Goal: Task Accomplishment & Management: Use online tool/utility

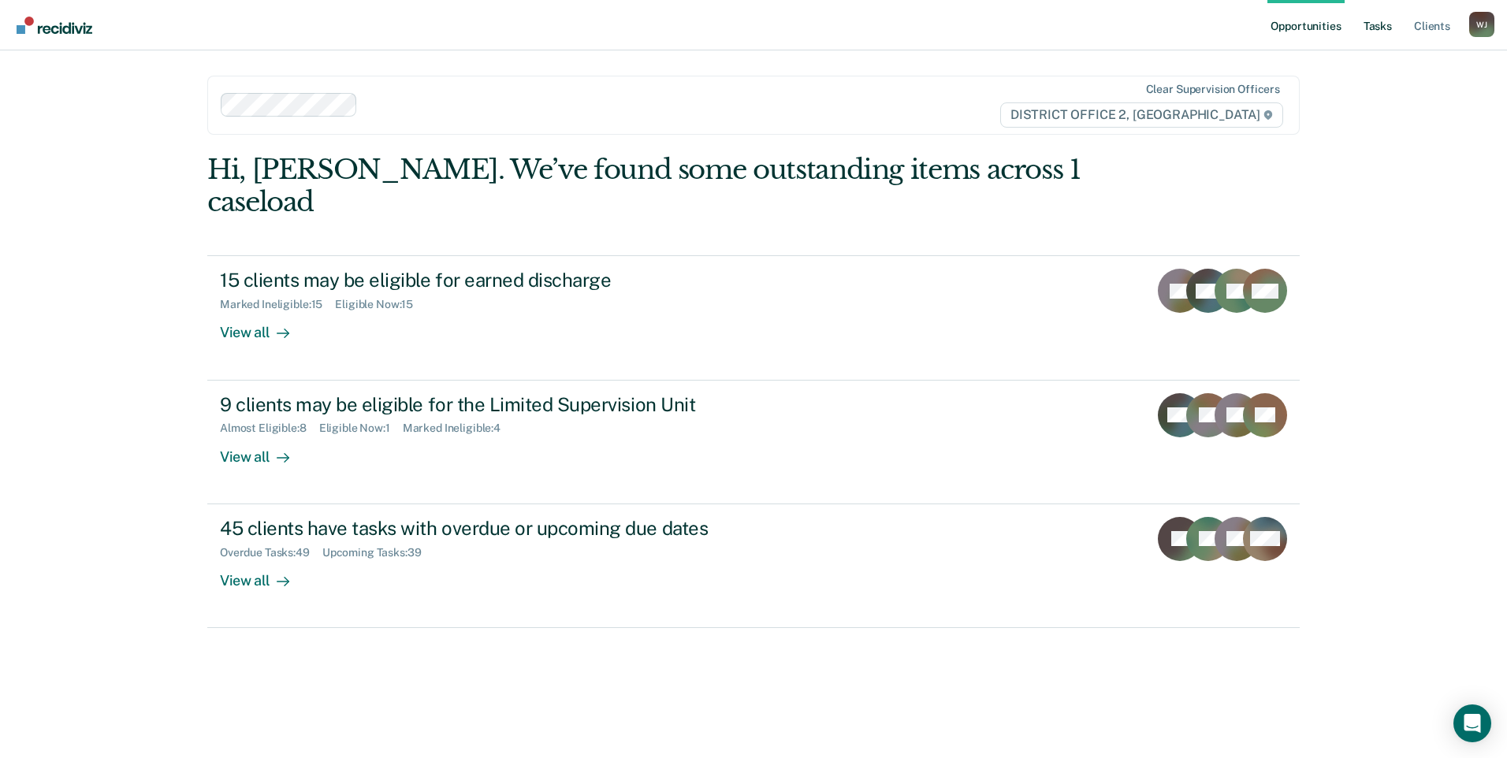
click at [1372, 24] on link "Tasks" at bounding box center [1377, 25] width 35 height 50
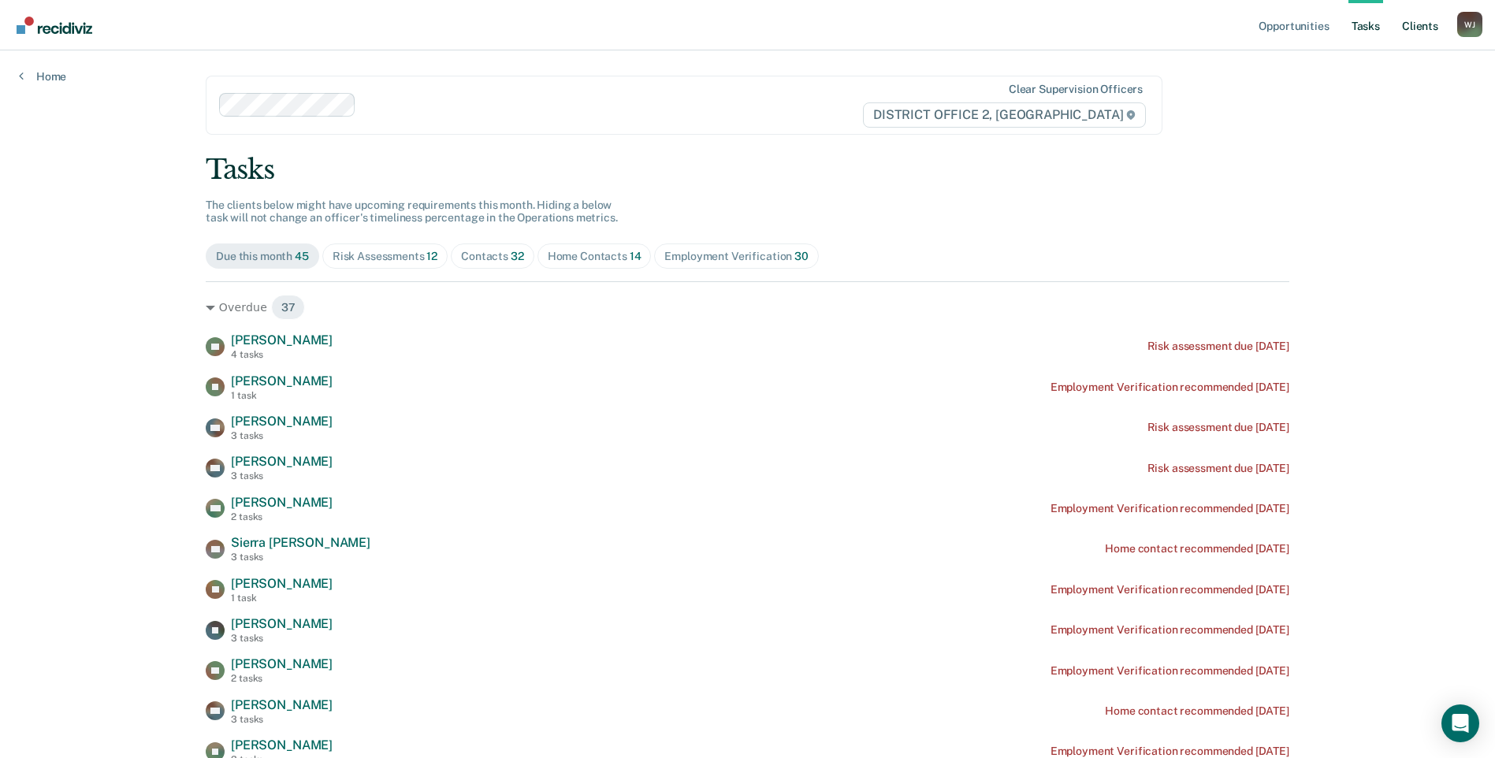
click at [1422, 17] on link "Client s" at bounding box center [1420, 25] width 43 height 50
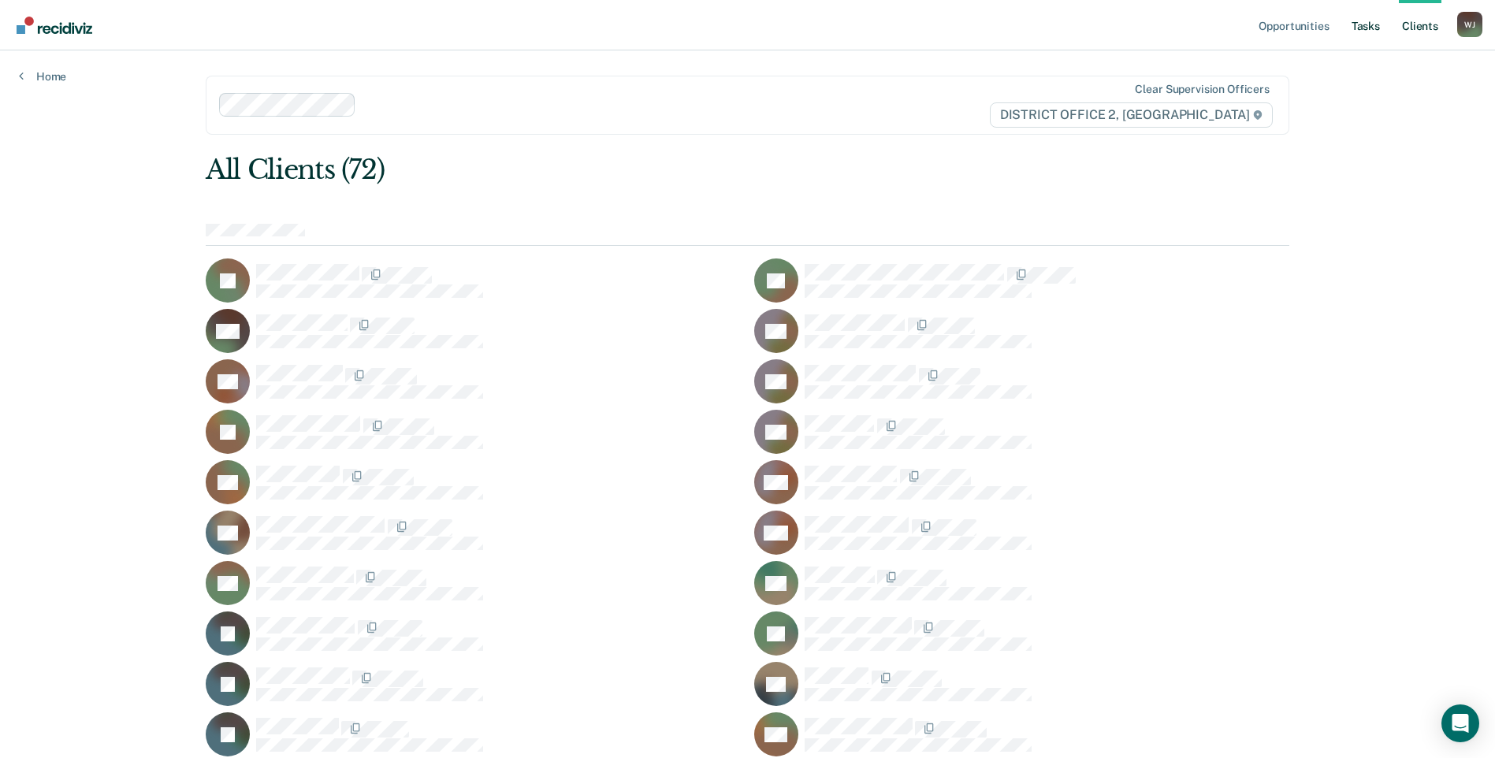
click at [1367, 18] on link "Tasks" at bounding box center [1365, 25] width 35 height 50
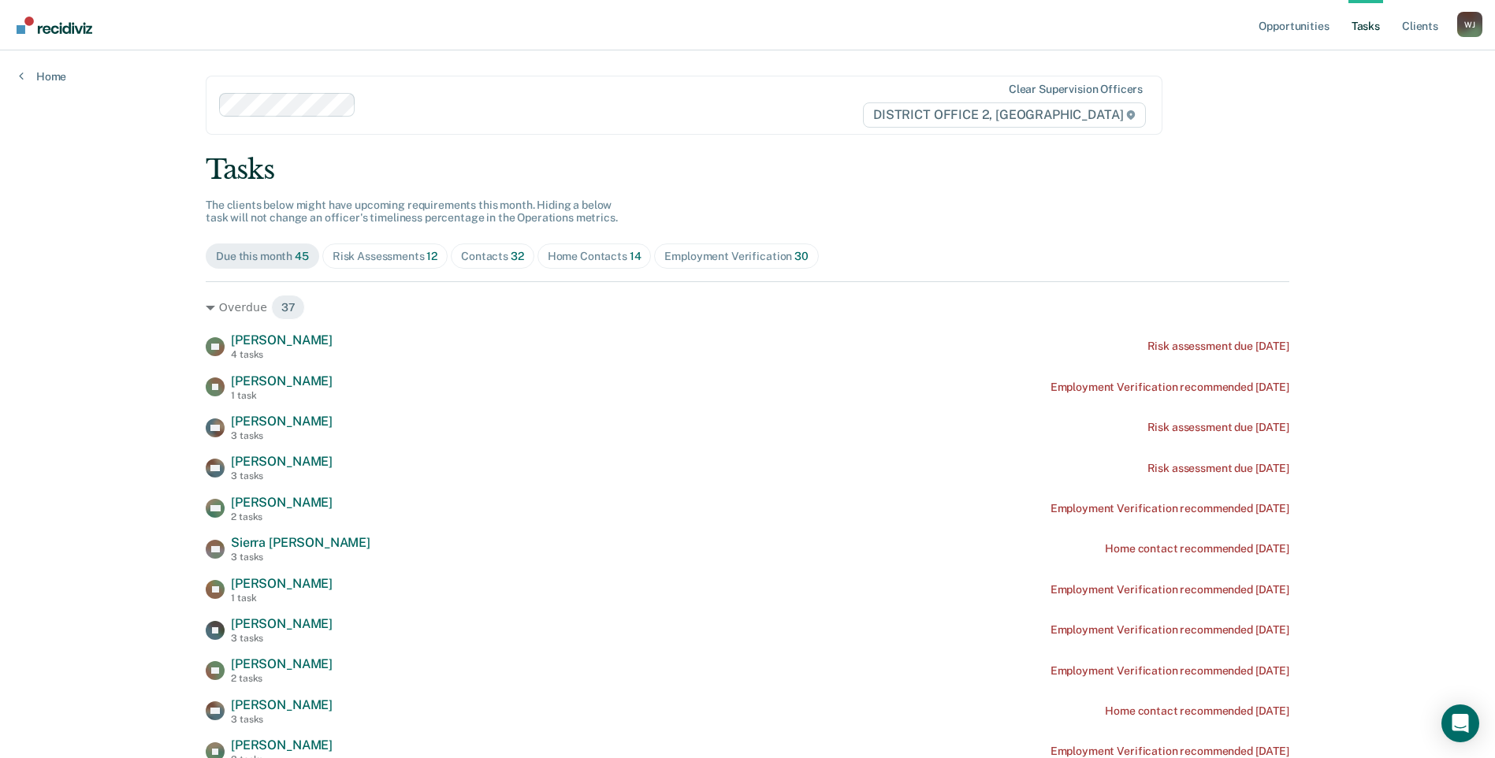
click at [480, 246] on span "Contacts 32" at bounding box center [493, 255] width 84 height 25
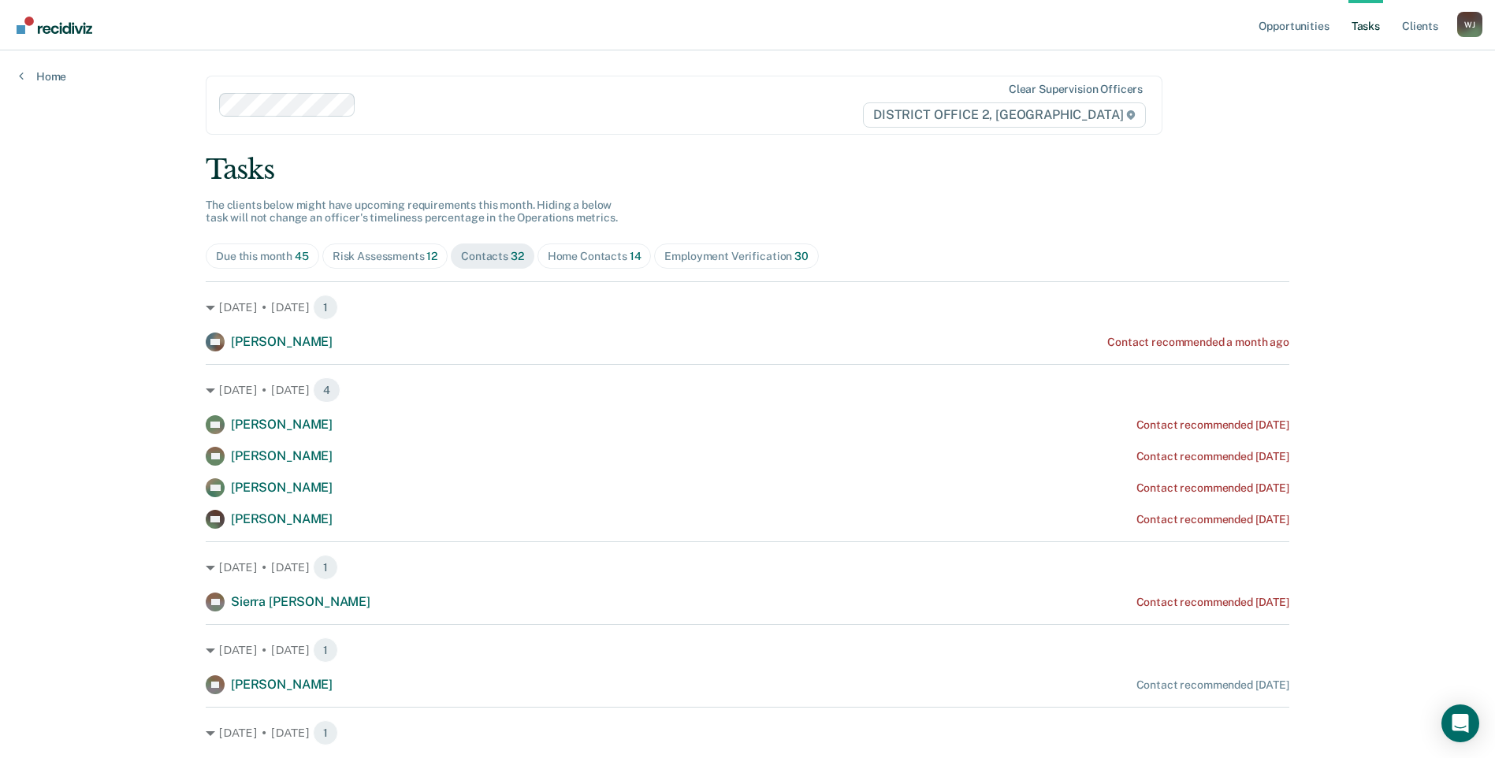
click at [577, 260] on div "Home Contacts 14" at bounding box center [595, 256] width 94 height 13
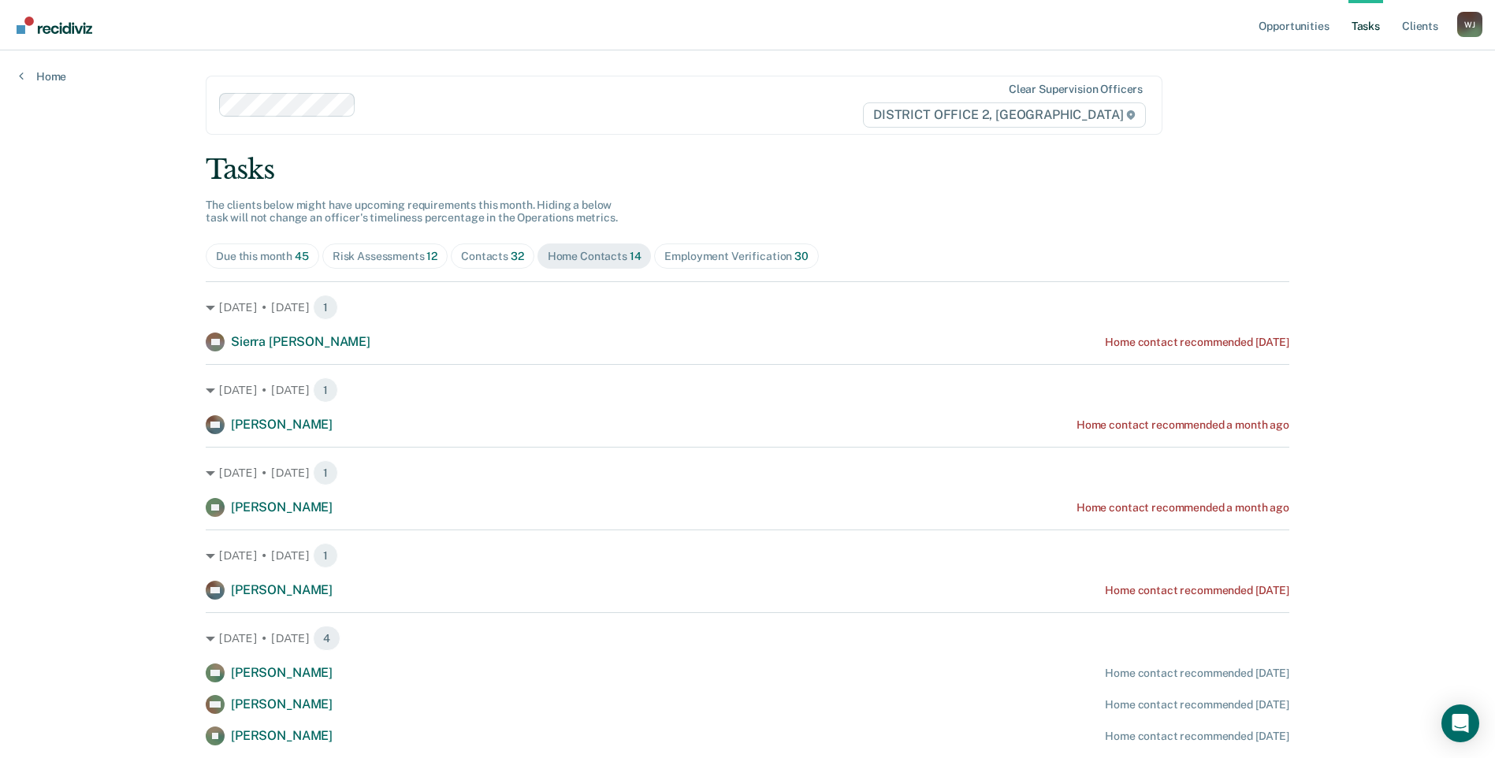
click at [494, 252] on div "Contacts 32" at bounding box center [492, 256] width 63 height 13
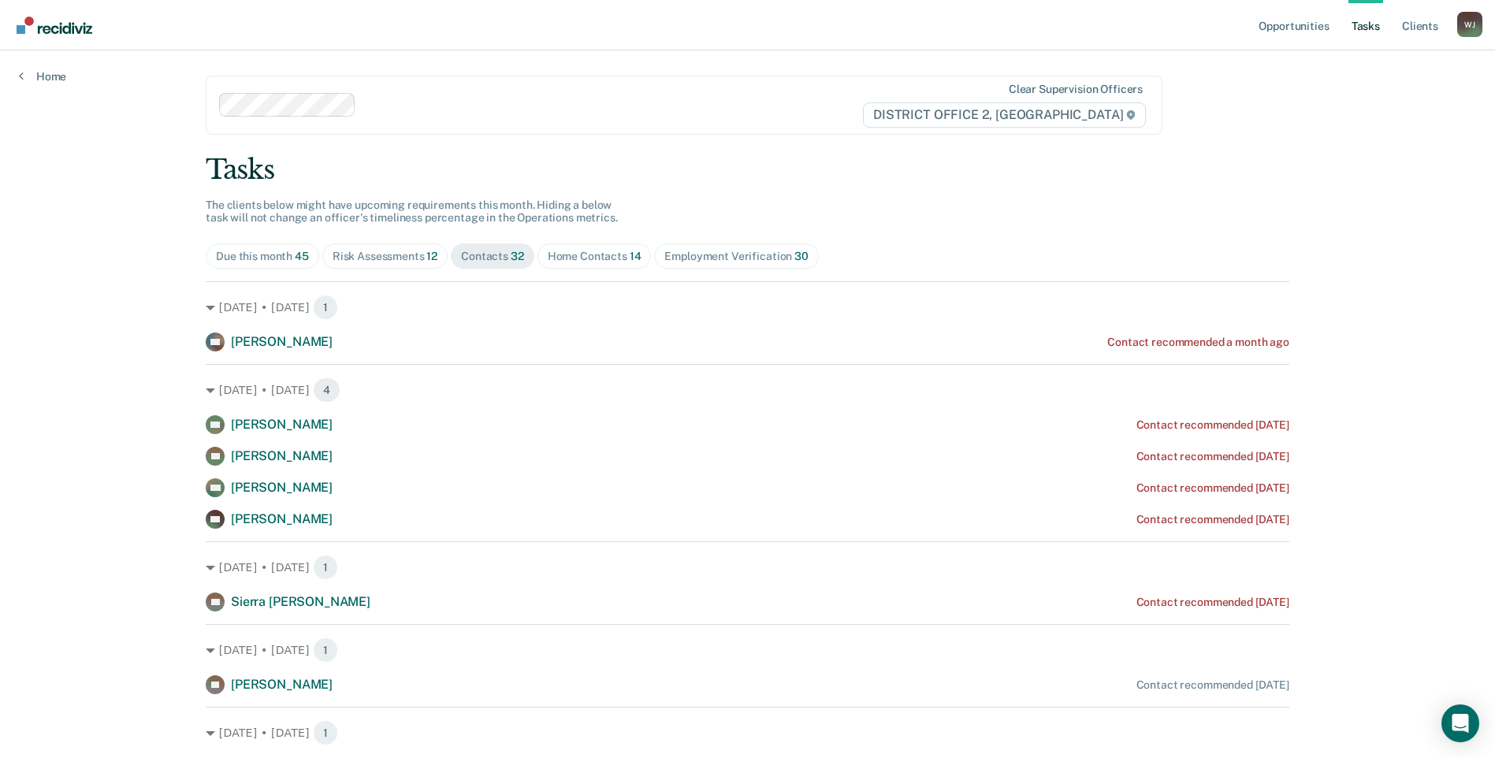
click at [561, 258] on div "Home Contacts 14" at bounding box center [595, 256] width 94 height 13
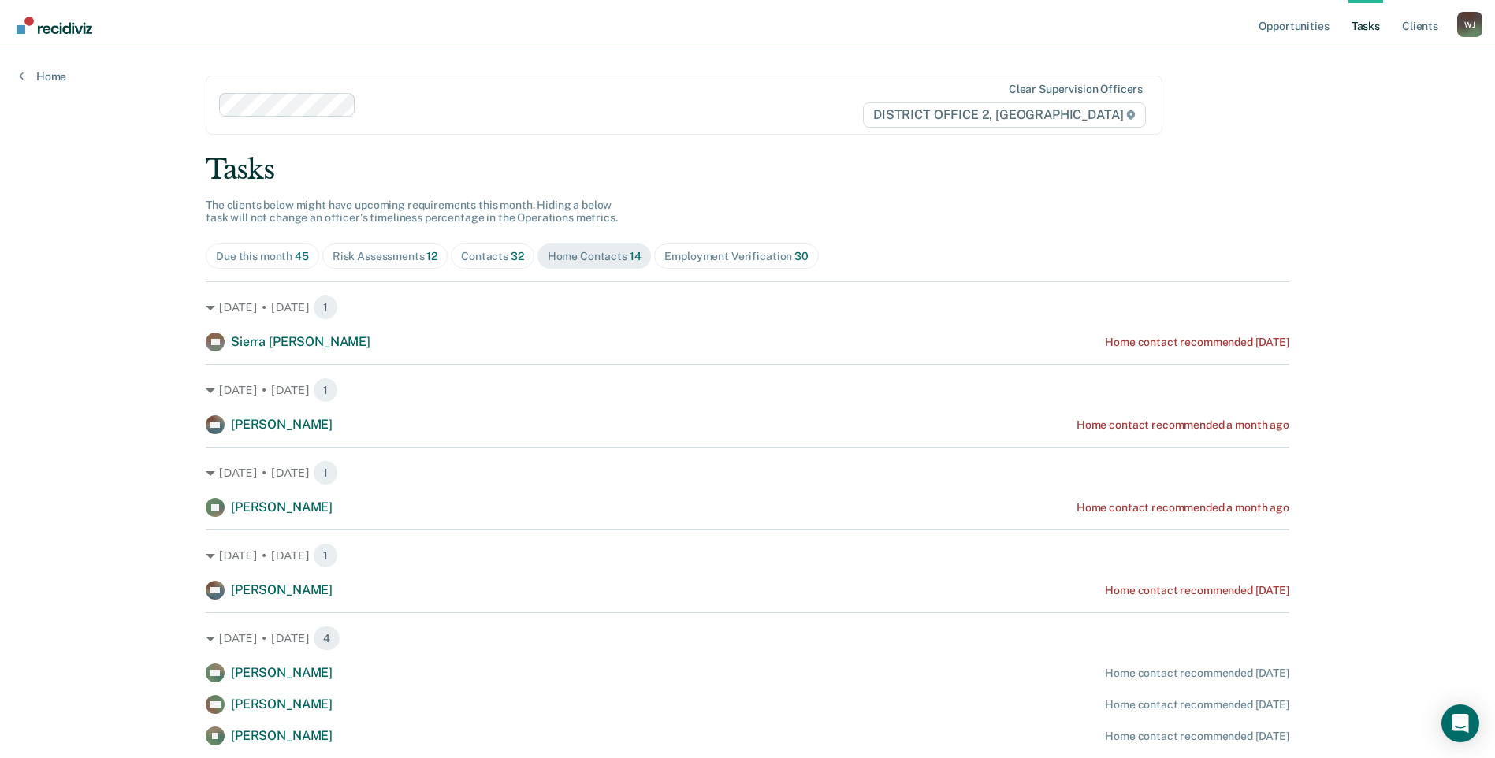
click at [479, 259] on div "Contacts 32" at bounding box center [492, 256] width 63 height 13
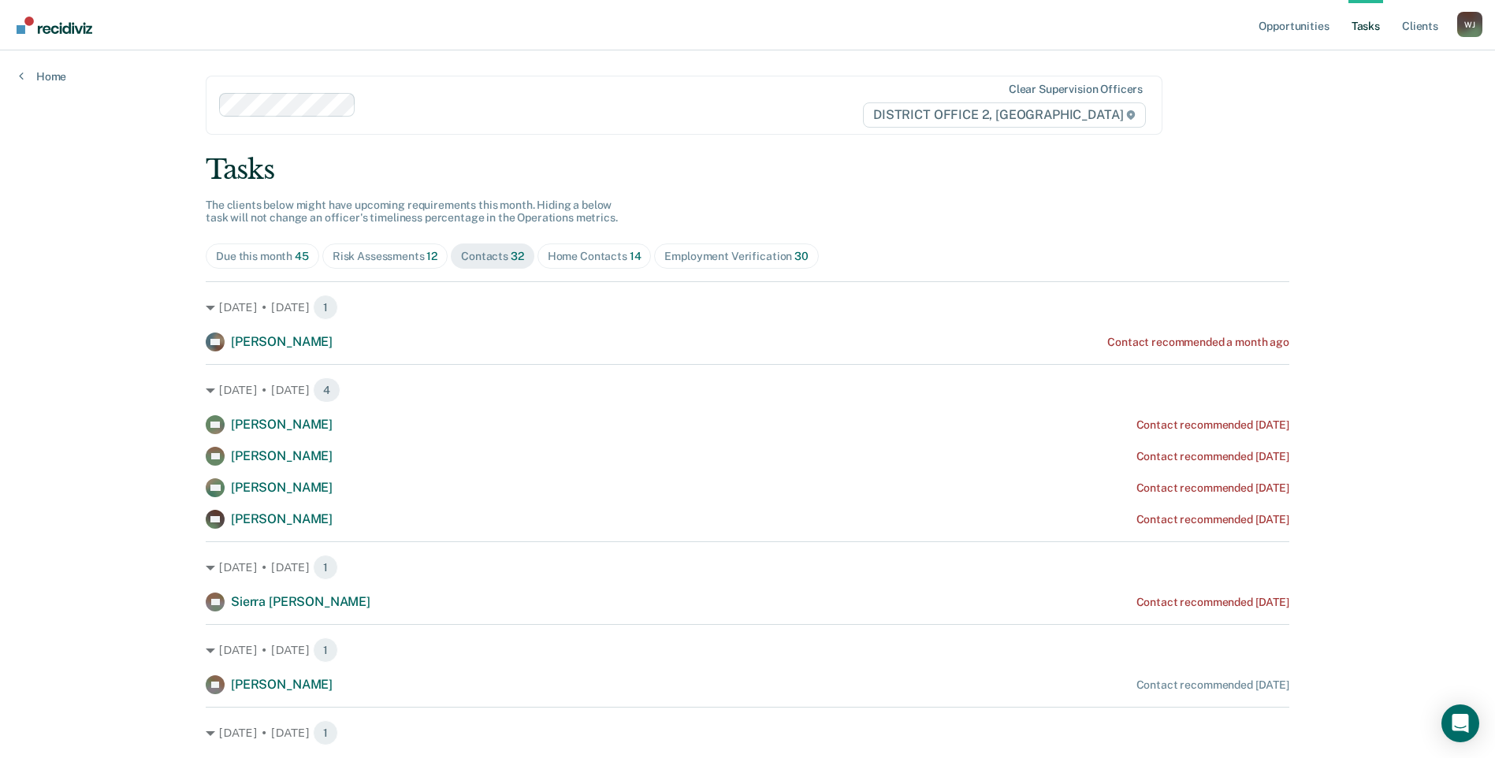
click at [581, 258] on div "Home Contacts 14" at bounding box center [595, 256] width 94 height 13
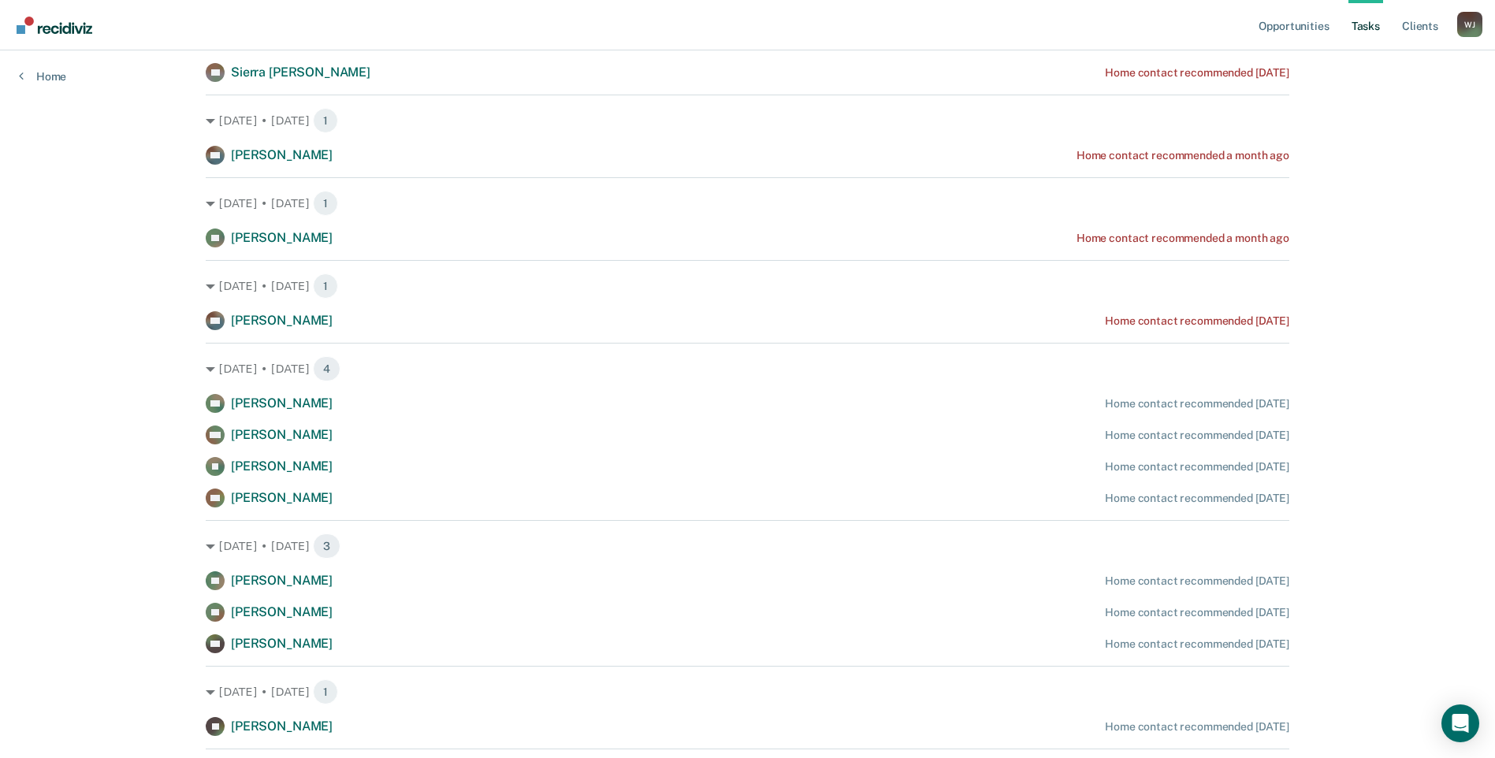
scroll to position [31, 0]
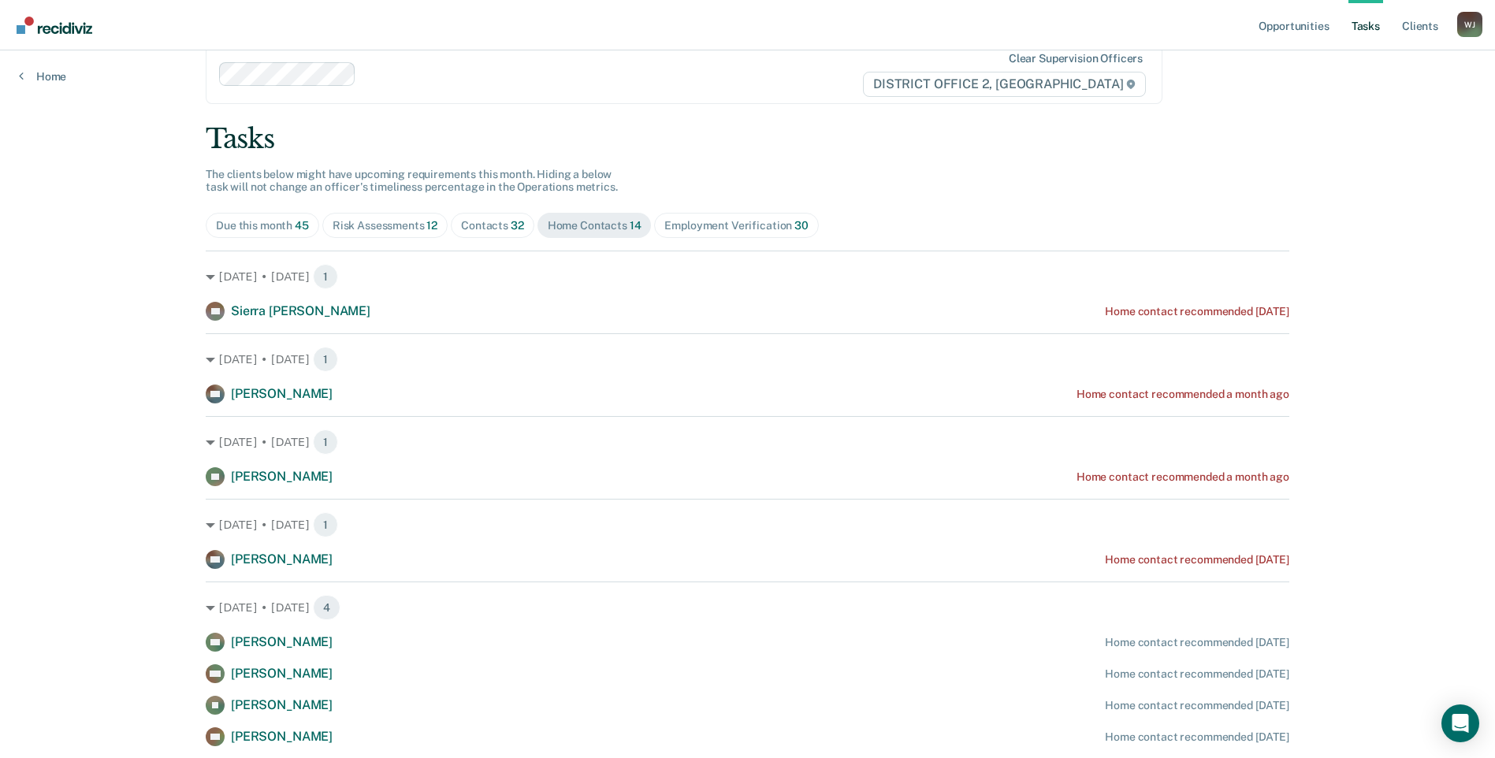
click at [686, 234] on span "Employment Verification 30" at bounding box center [736, 225] width 164 height 25
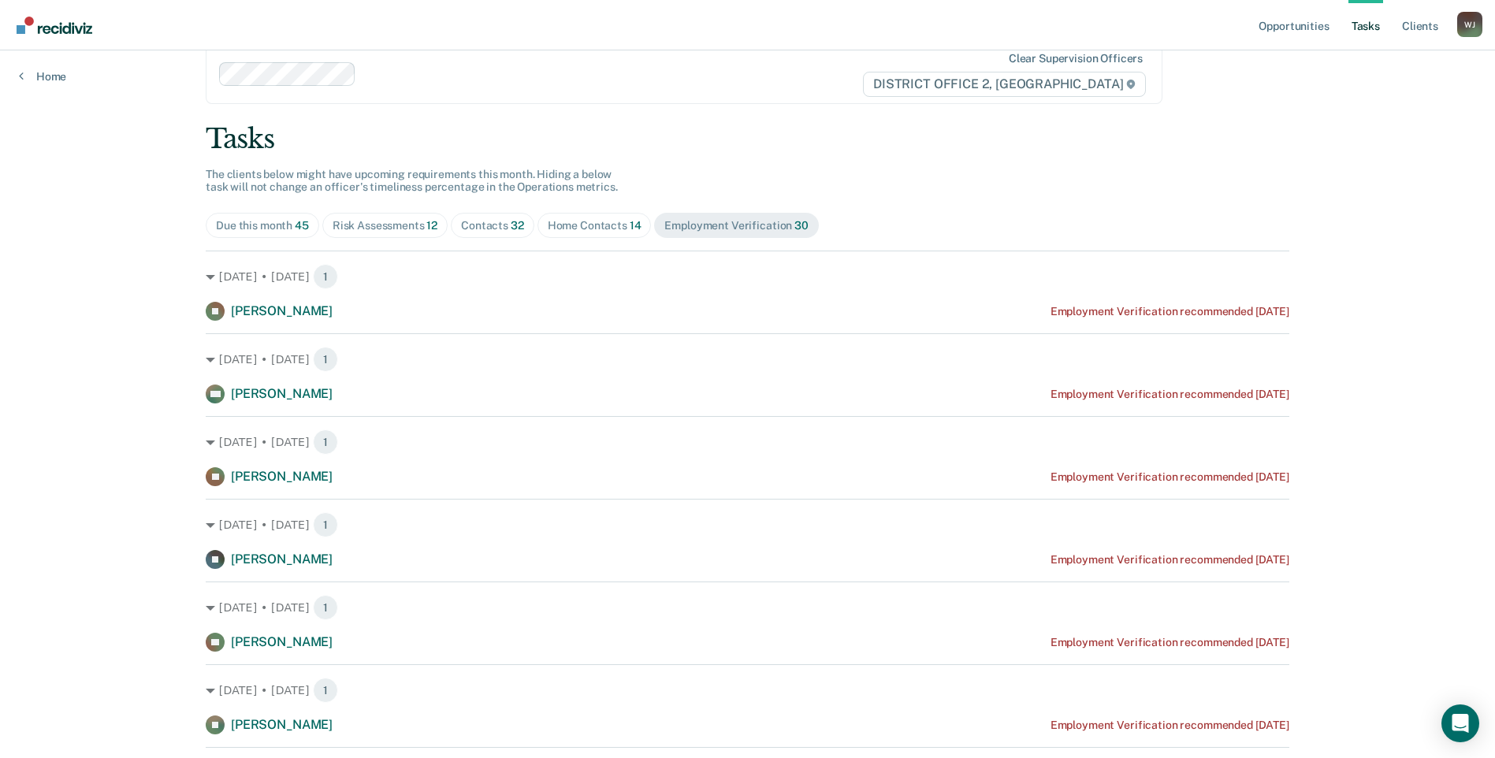
click at [604, 224] on div "Home Contacts 14" at bounding box center [595, 225] width 94 height 13
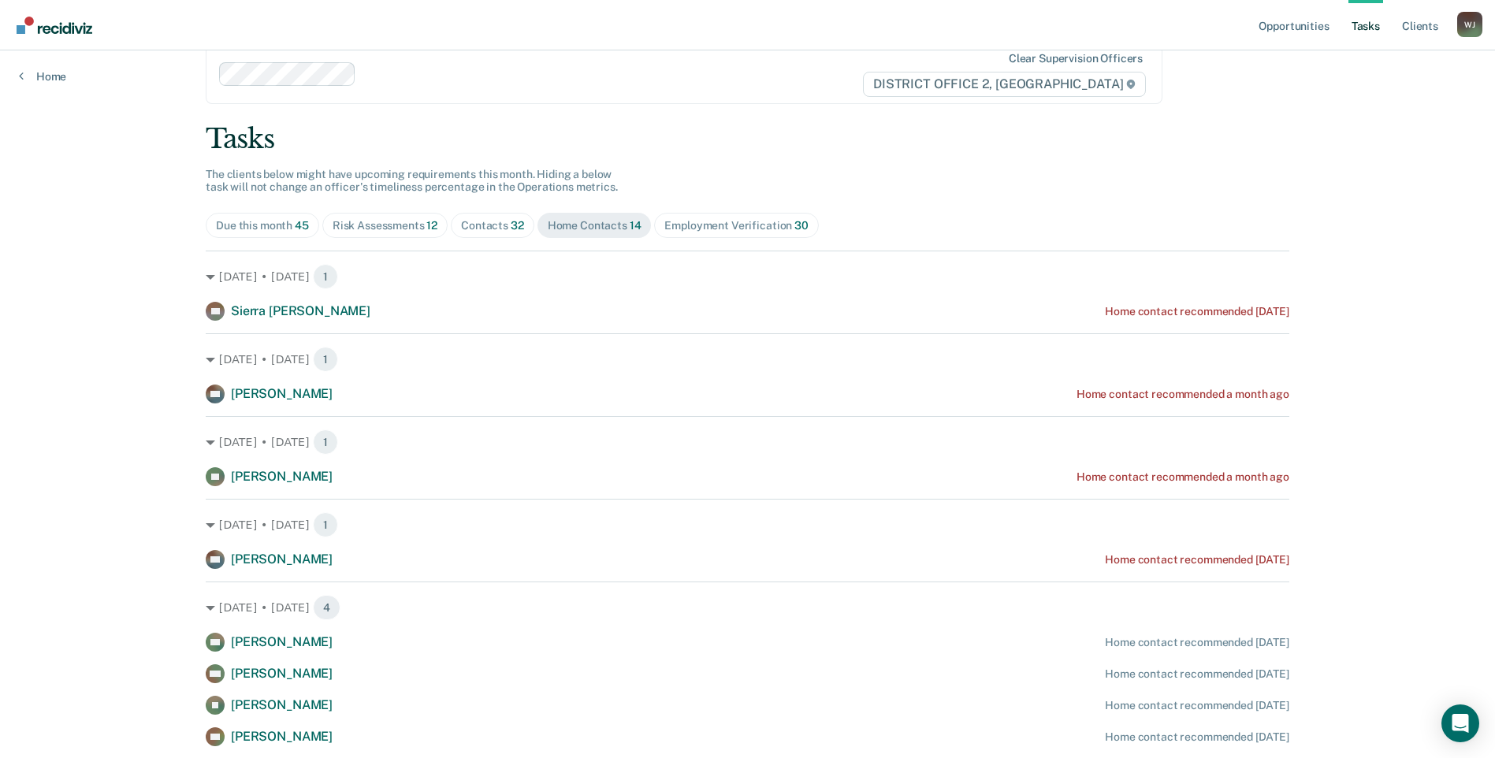
click at [504, 221] on div "Contacts 32" at bounding box center [492, 225] width 63 height 13
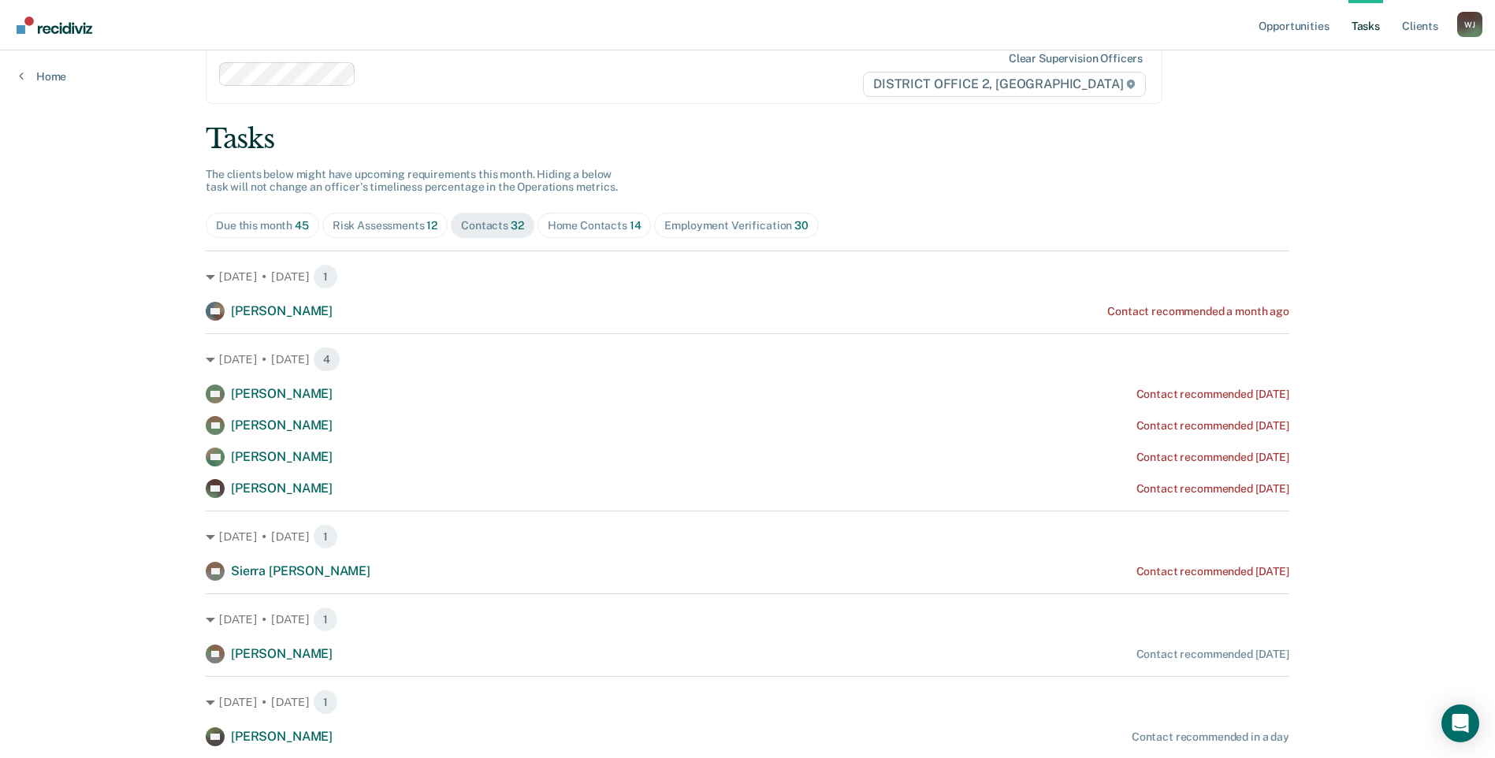
click at [600, 235] on span "Home Contacts 14" at bounding box center [594, 225] width 114 height 25
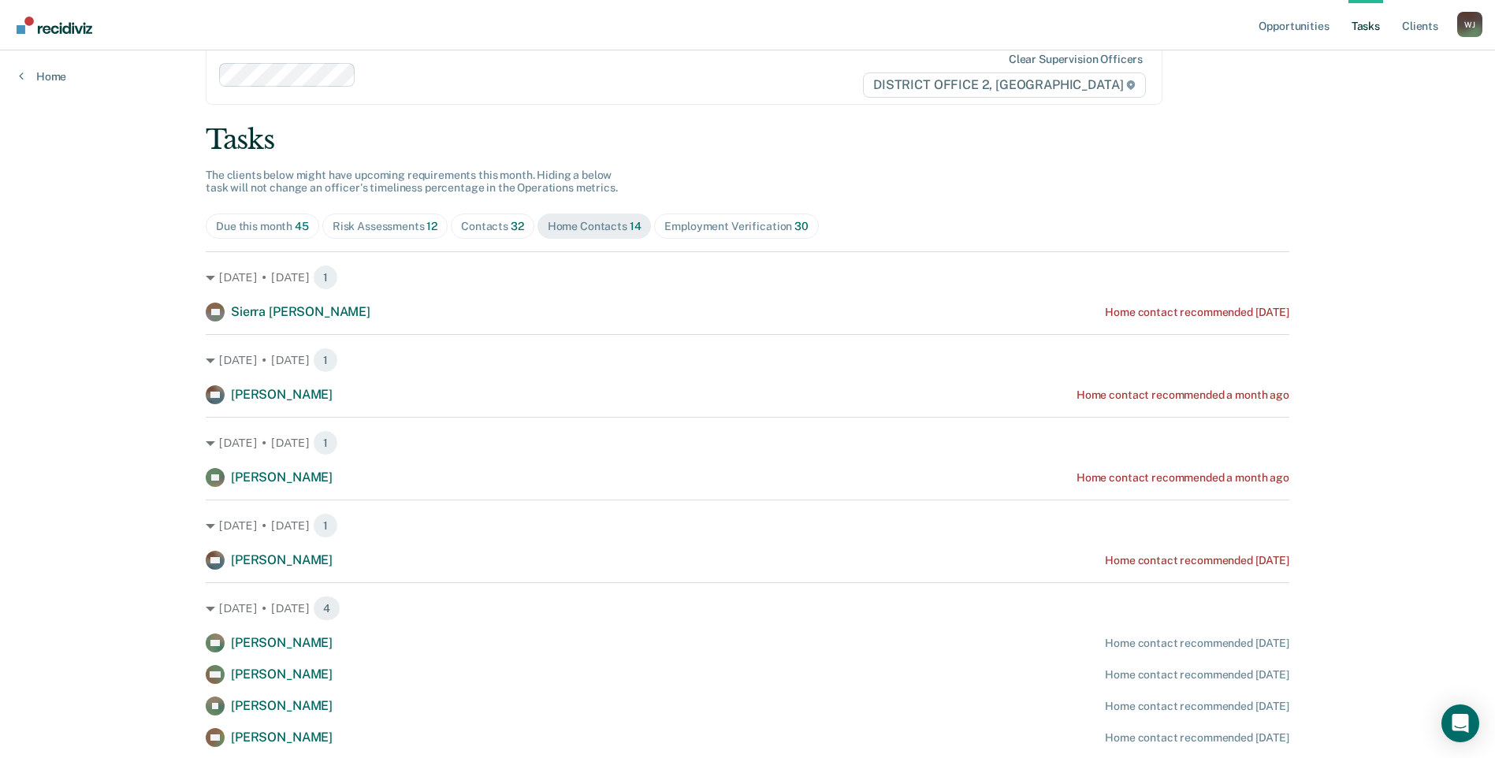
scroll to position [0, 0]
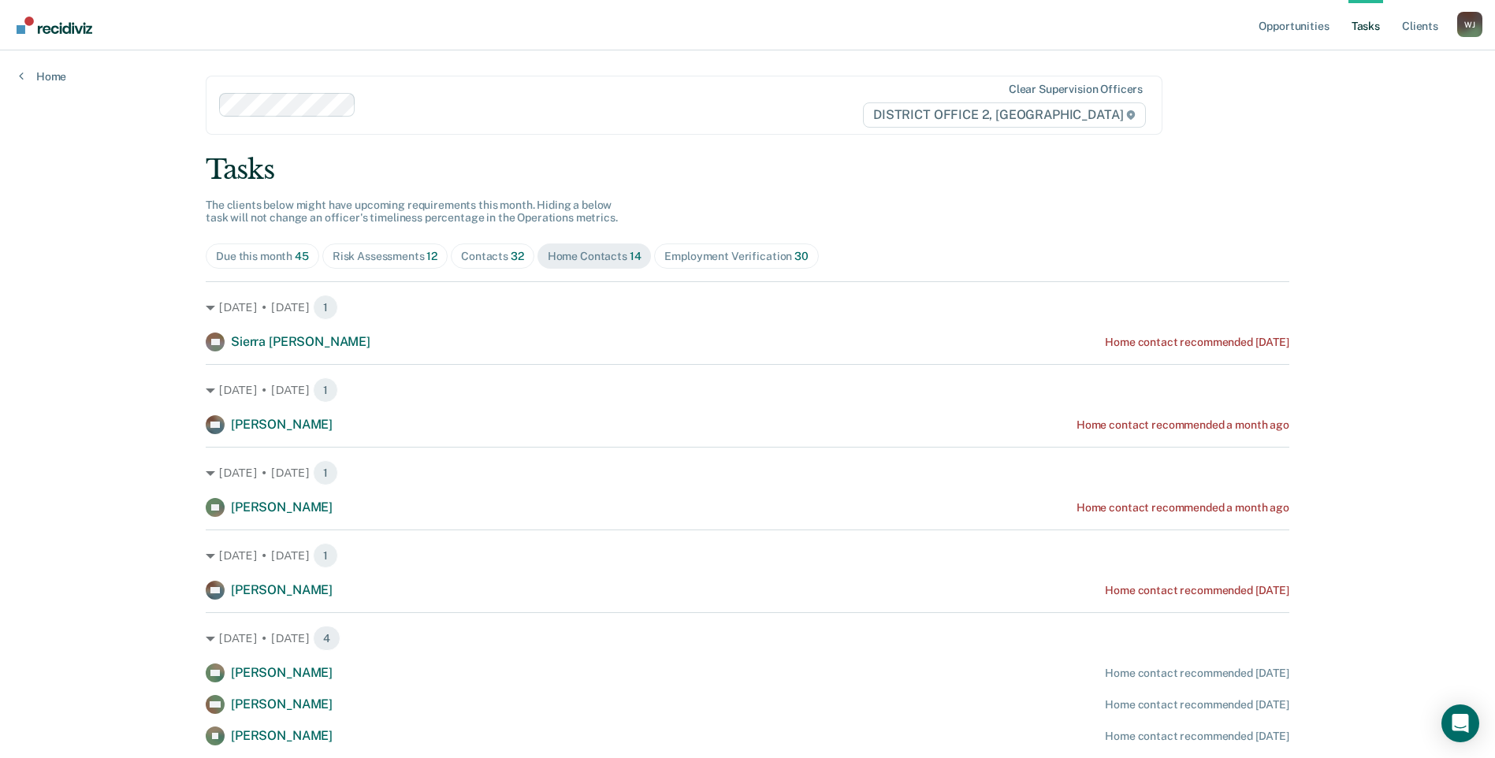
click at [485, 258] on div "Contacts 32" at bounding box center [492, 256] width 63 height 13
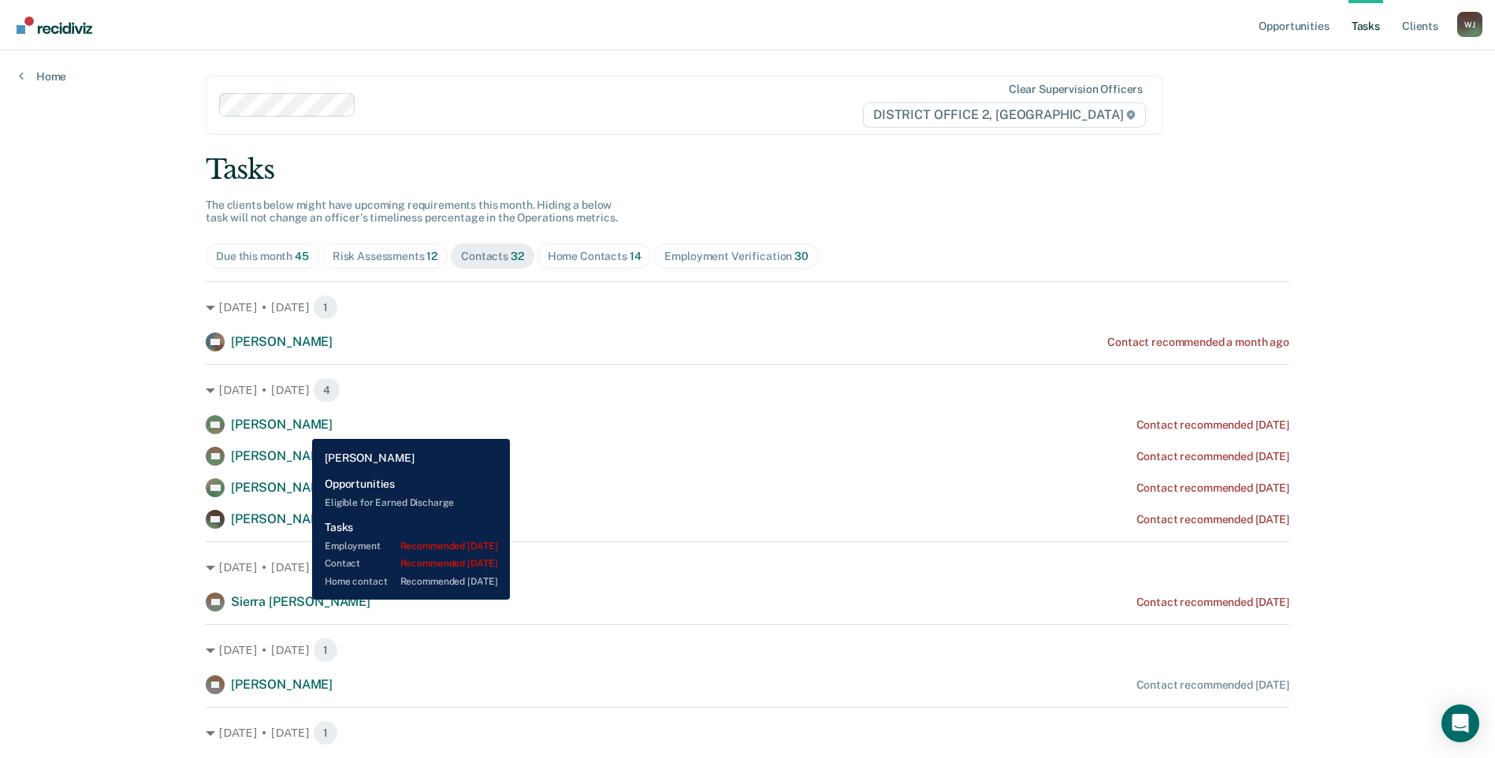
click at [300, 427] on span "[PERSON_NAME]" at bounding box center [282, 424] width 102 height 15
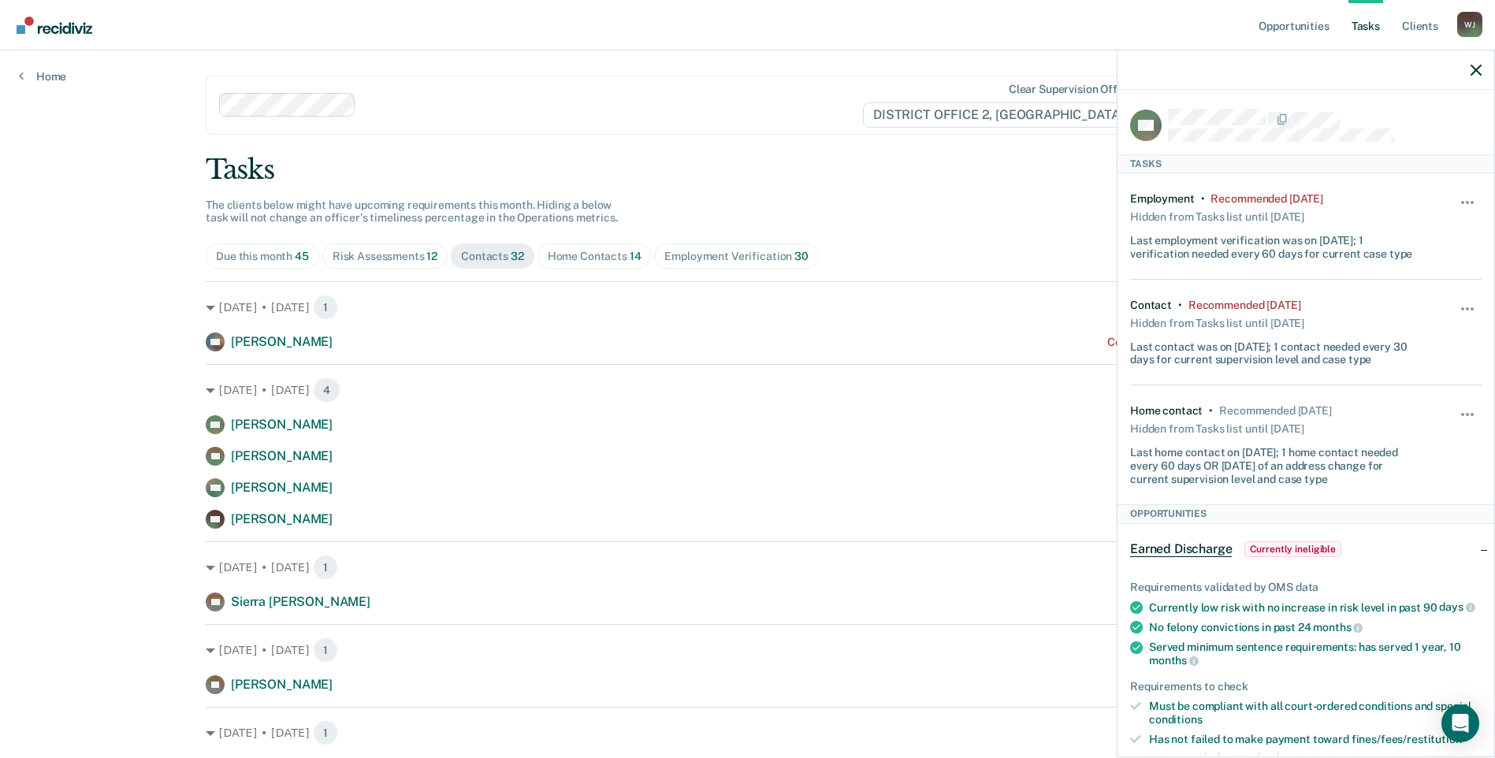
click at [996, 251] on div "Due this month 45 Risk Assessments 12 Contacts 32 Home Contacts 14 Employment V…" at bounding box center [748, 255] width 1084 height 25
click at [1481, 72] on div at bounding box center [1305, 69] width 377 height 39
click at [1479, 71] on icon "button" at bounding box center [1475, 70] width 11 height 11
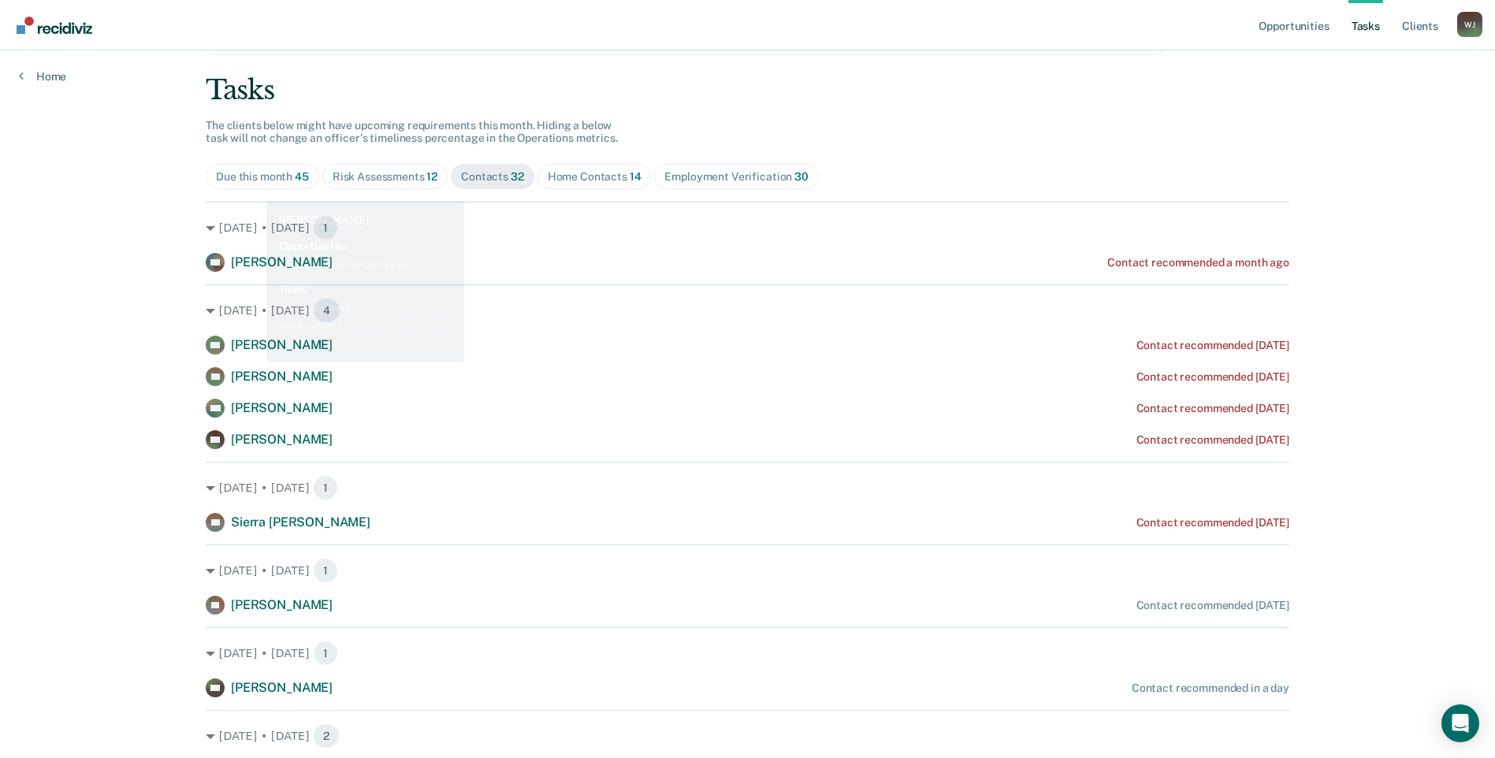
scroll to position [79, 0]
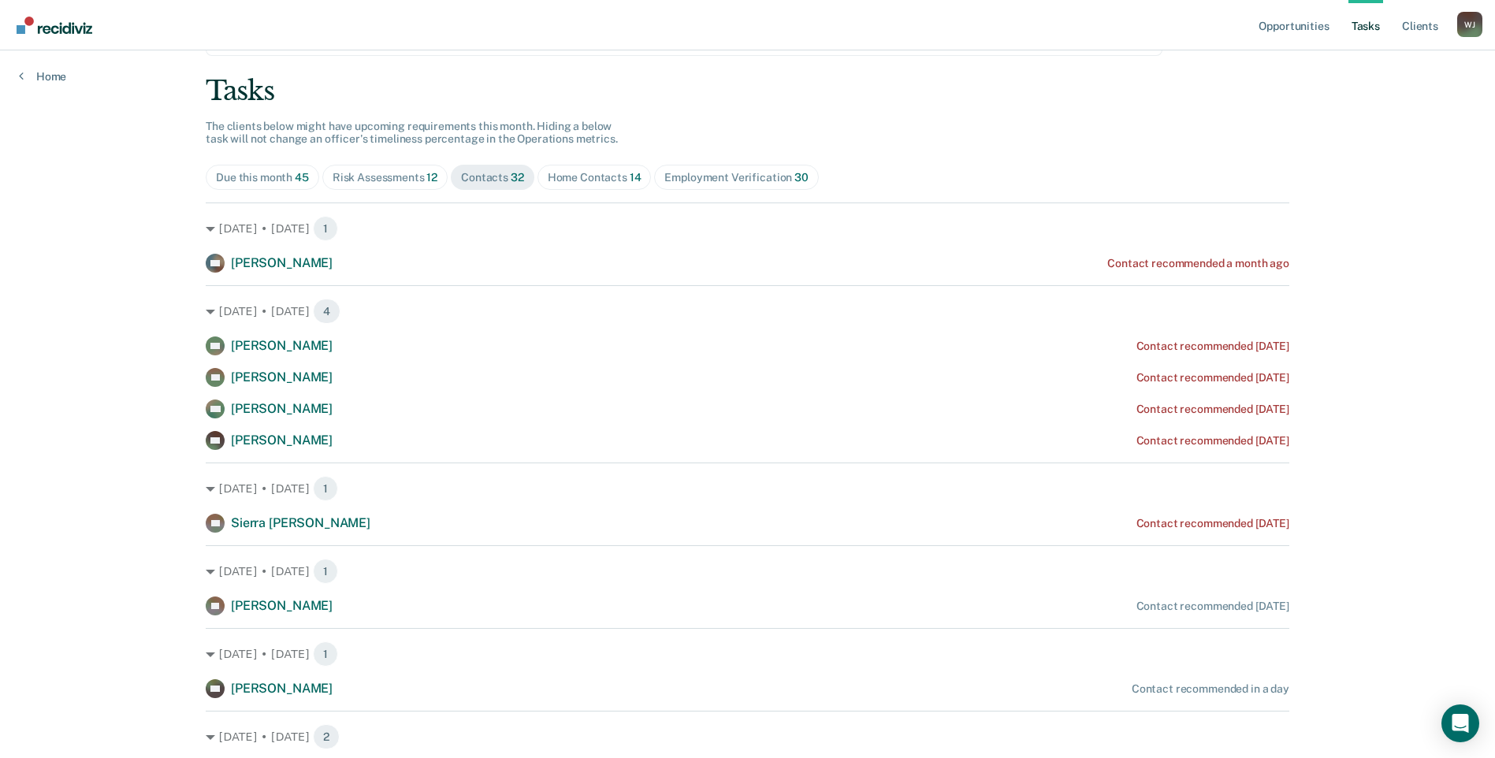
click at [582, 172] on div "Home Contacts 14" at bounding box center [595, 177] width 94 height 13
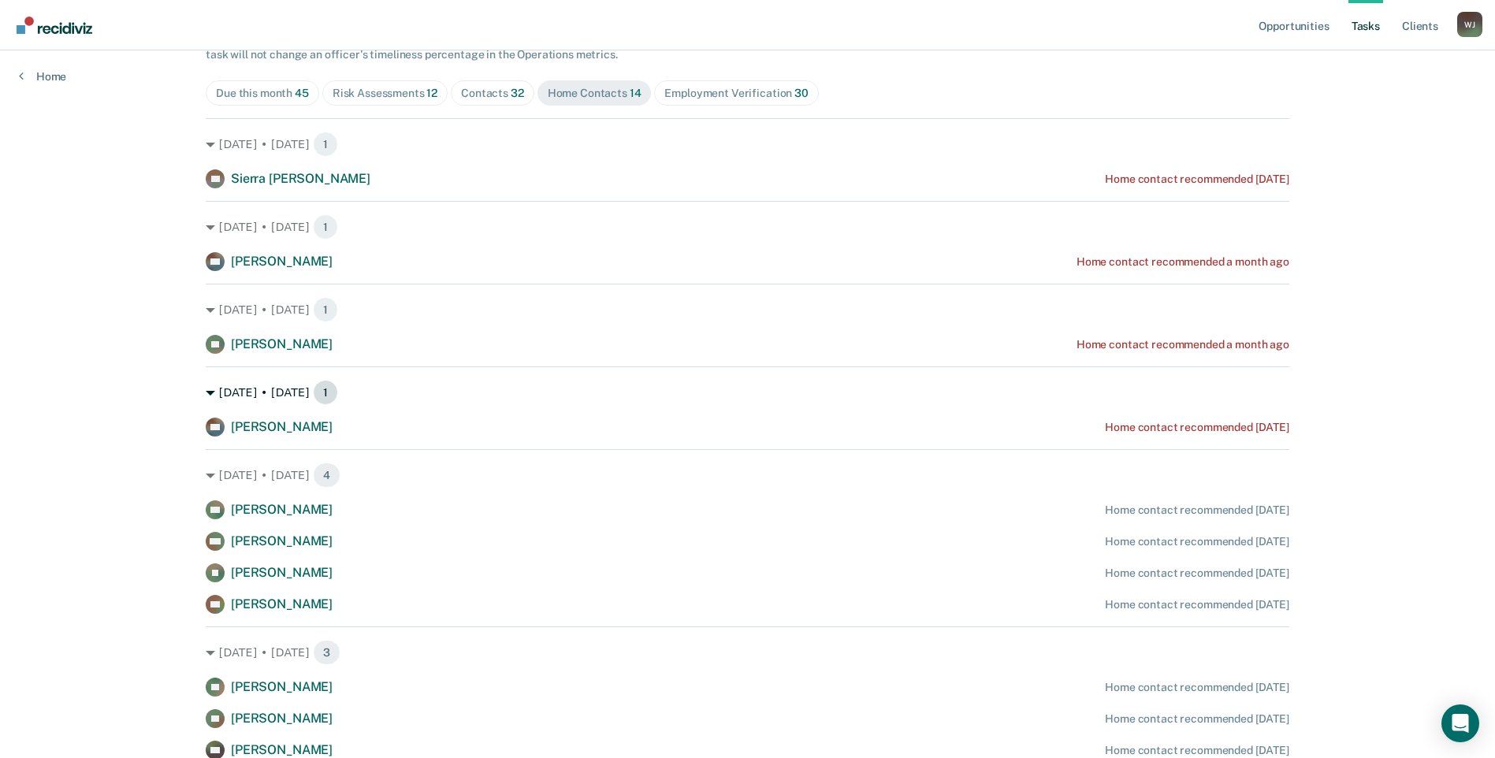
scroll to position [158, 0]
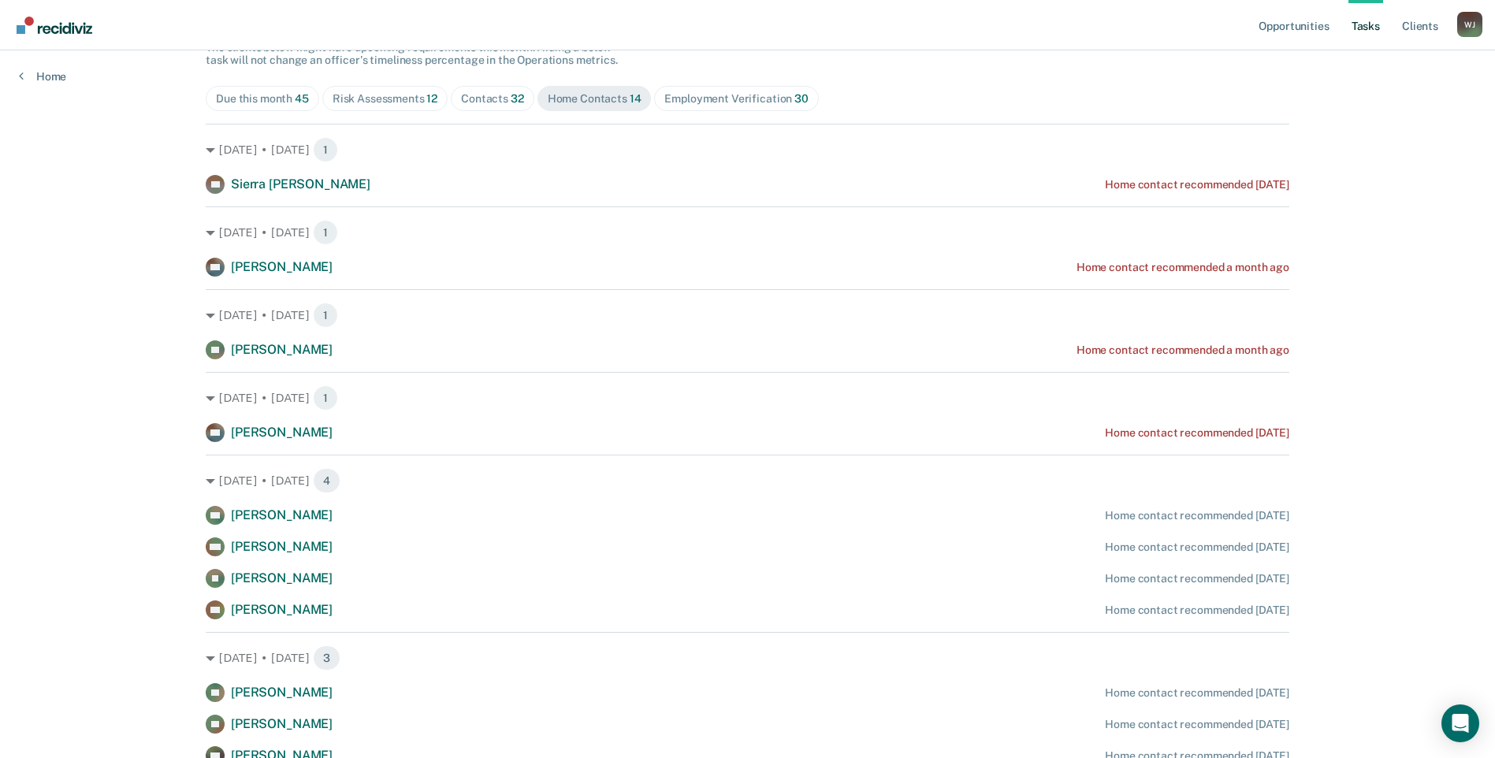
click at [493, 96] on div "Contacts 32" at bounding box center [492, 98] width 63 height 13
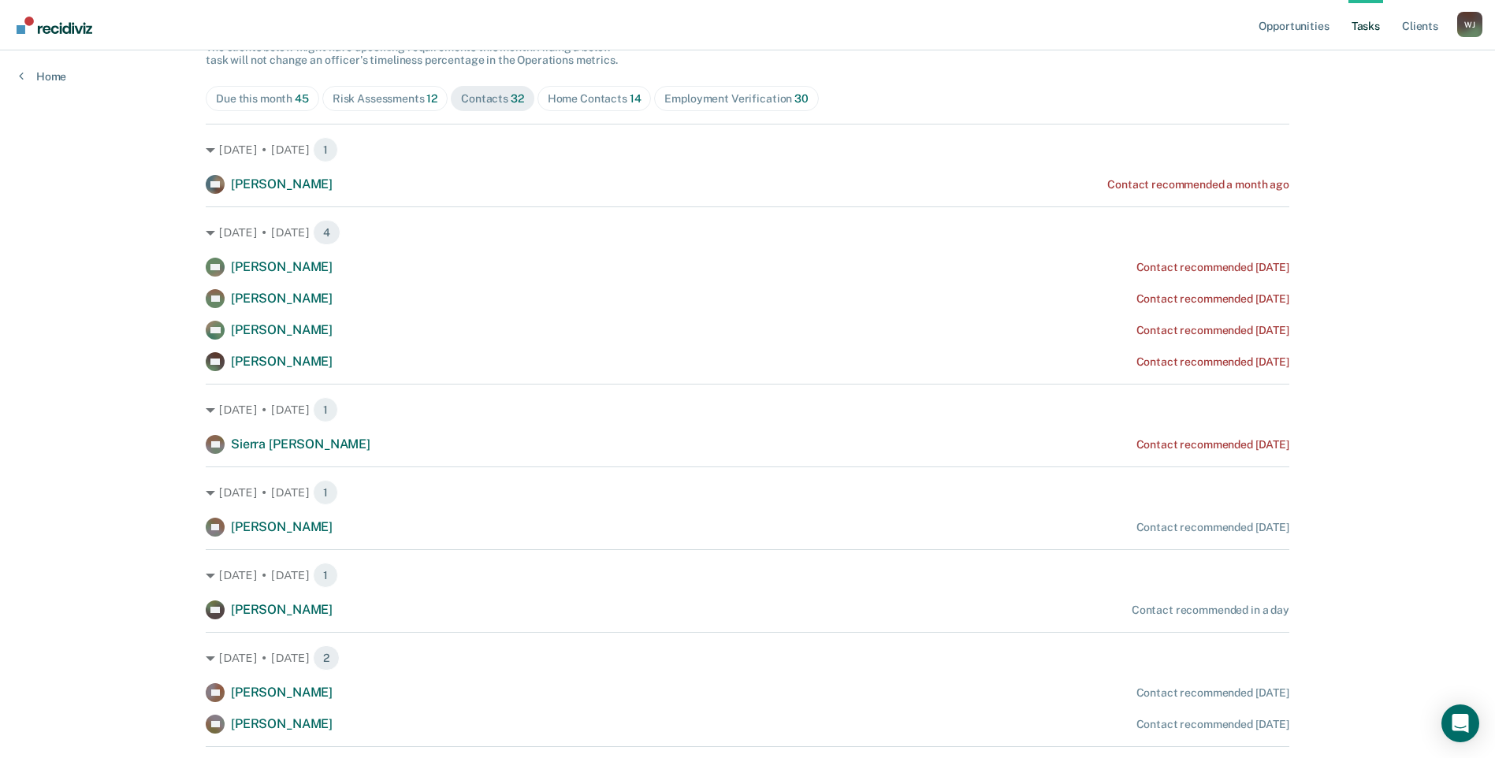
click at [592, 99] on div "Home Contacts 14" at bounding box center [595, 98] width 94 height 13
